Goal: Task Accomplishment & Management: Manage account settings

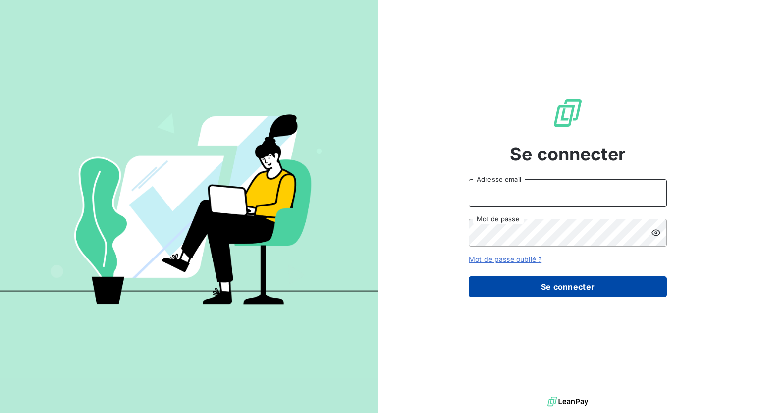
type input "[PERSON_NAME][EMAIL_ADDRESS][DOMAIN_NAME]"
click at [569, 293] on button "Se connecter" at bounding box center [567, 286] width 198 height 21
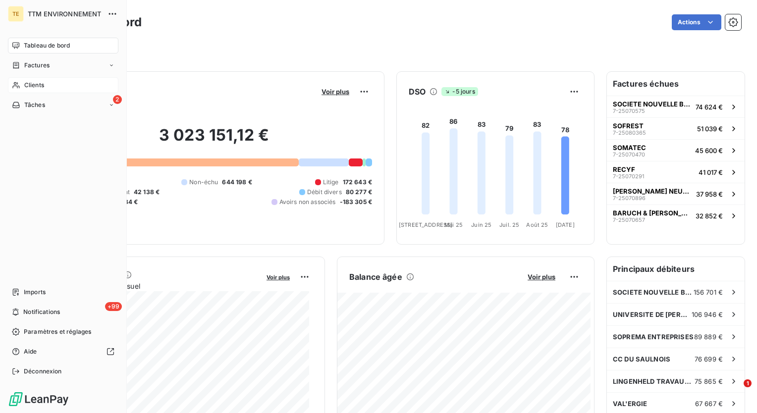
click at [36, 84] on span "Clients" at bounding box center [34, 85] width 20 height 9
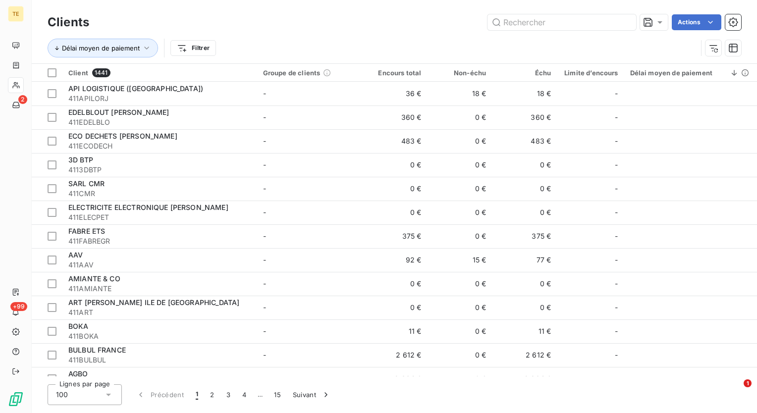
click at [384, 98] on td "36 €" at bounding box center [394, 94] width 65 height 24
